Goal: Navigation & Orientation: Find specific page/section

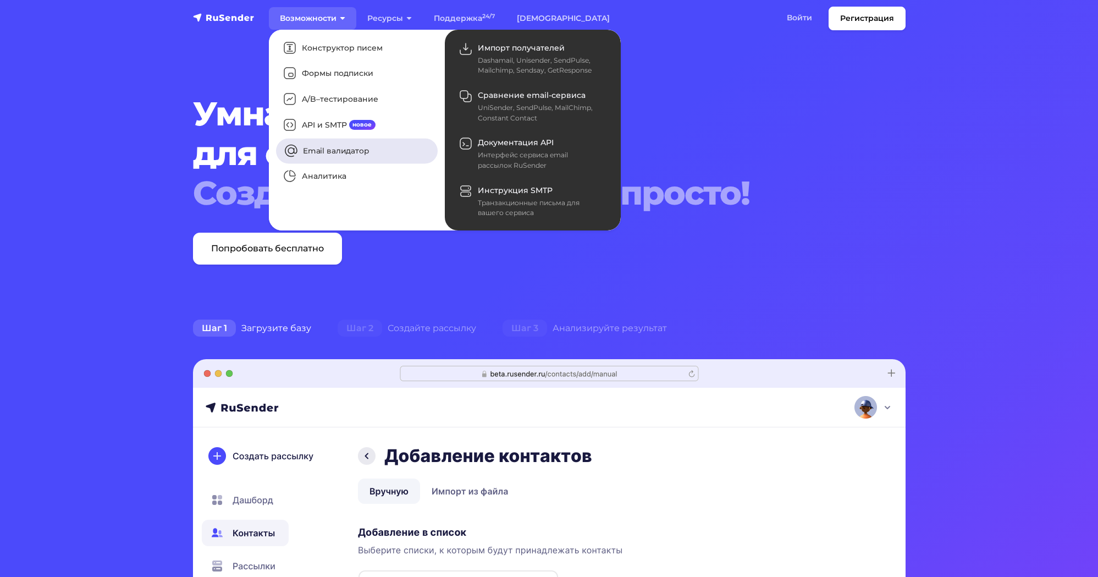
click at [332, 153] on link "Email валидатор" at bounding box center [357, 150] width 162 height 25
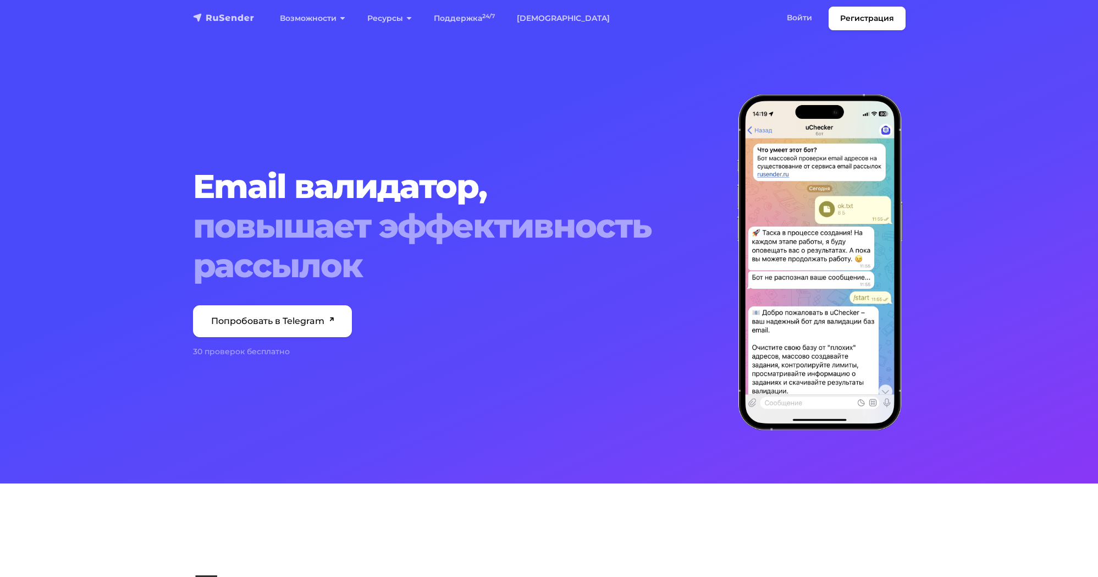
click at [219, 24] on link "navbar" at bounding box center [224, 17] width 62 height 13
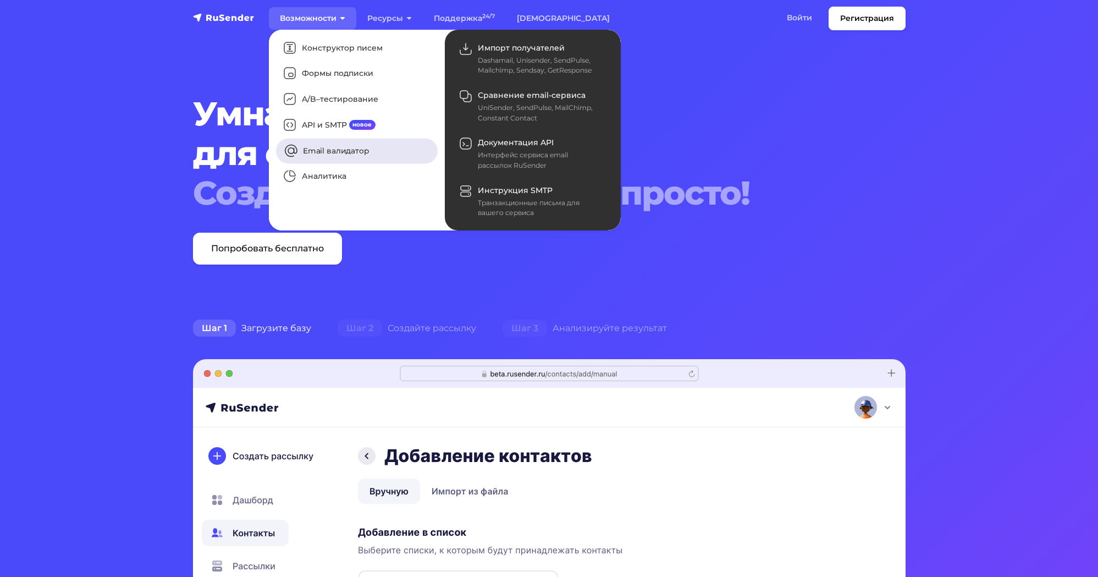
click at [331, 147] on link "Email валидатор" at bounding box center [357, 150] width 162 height 25
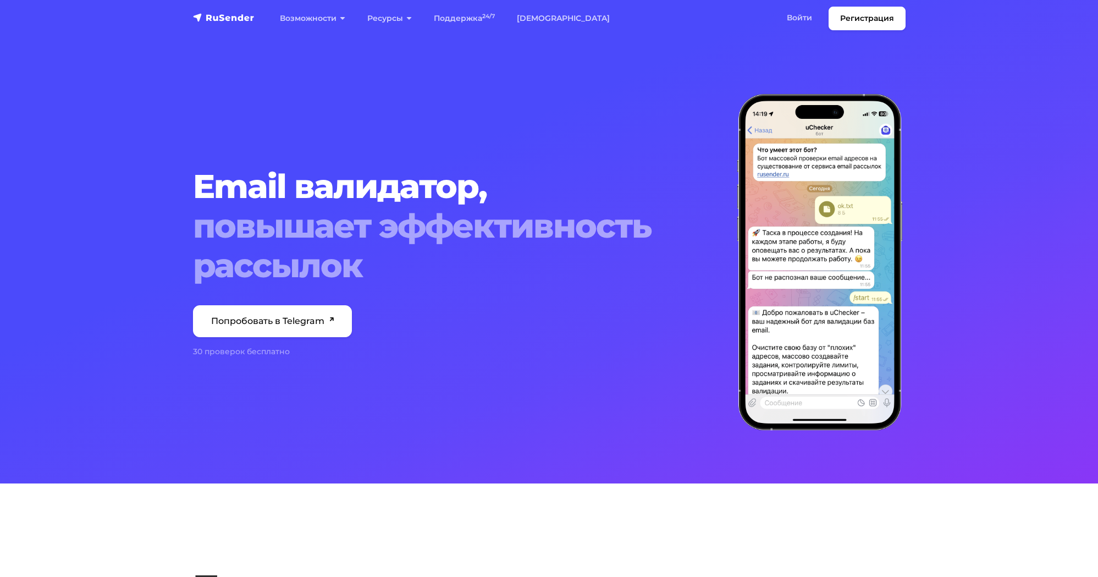
drag, startPoint x: 740, startPoint y: 47, endPoint x: 687, endPoint y: 34, distance: 53.9
click at [740, 46] on div "Email валидатор, повышает эффективность рассылок Попробовать в Telegram 30 пров…" at bounding box center [549, 262] width 726 height 442
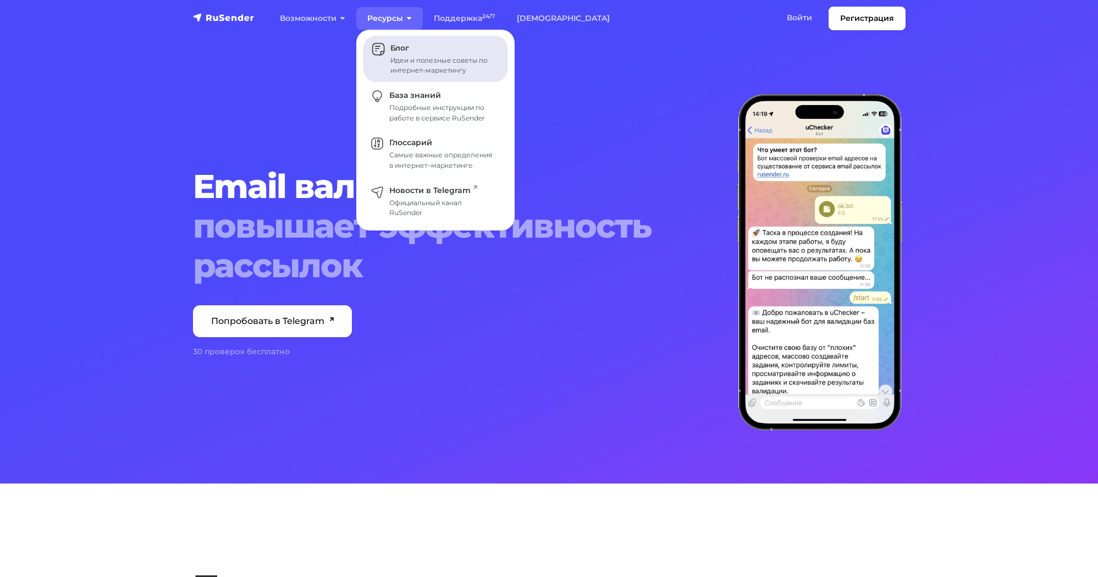
click at [398, 60] on div "Идеи и полезные советы по интернет–маркетингу" at bounding box center [442, 66] width 104 height 20
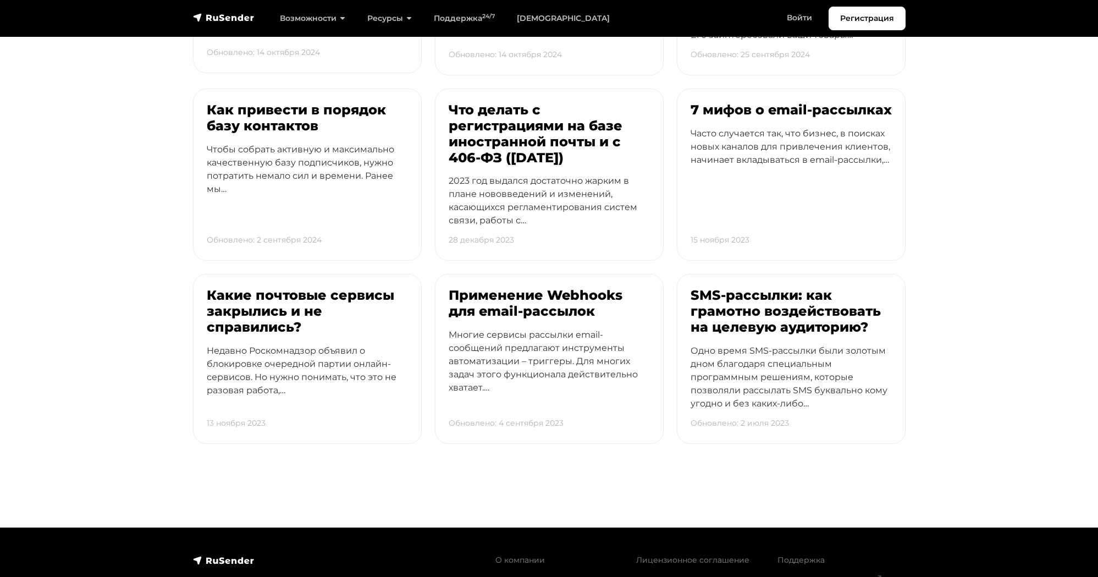
scroll to position [3098, 0]
